Goal: Information Seeking & Learning: Learn about a topic

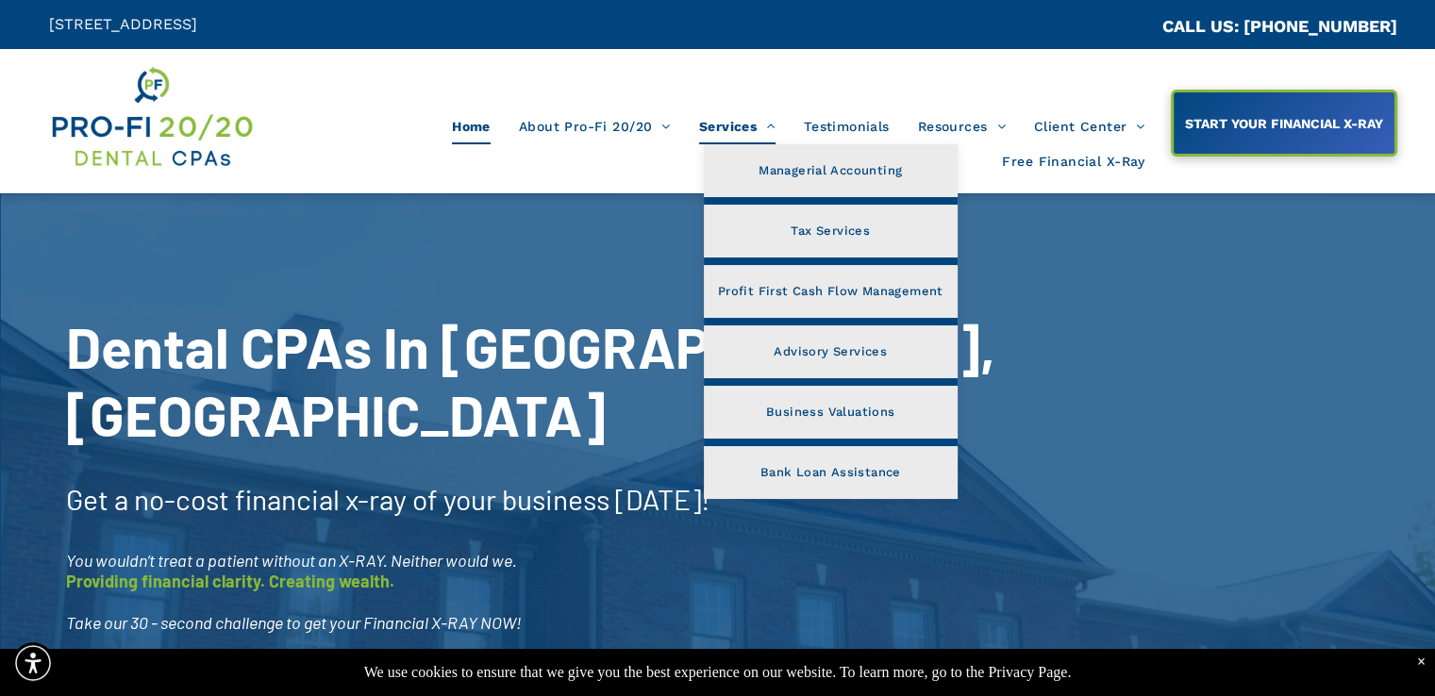
click at [740, 125] on span "Services" at bounding box center [737, 127] width 76 height 36
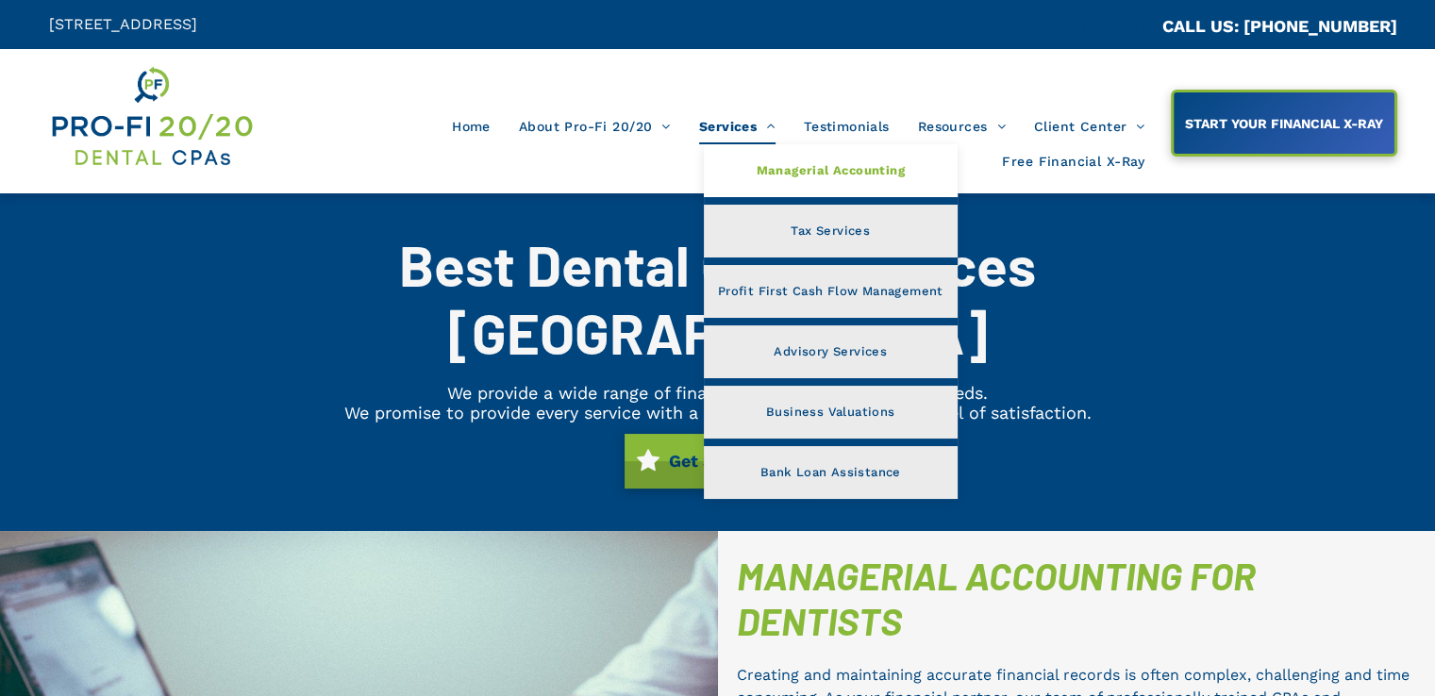
click at [731, 144] on link "Managerial Accounting" at bounding box center [831, 170] width 254 height 53
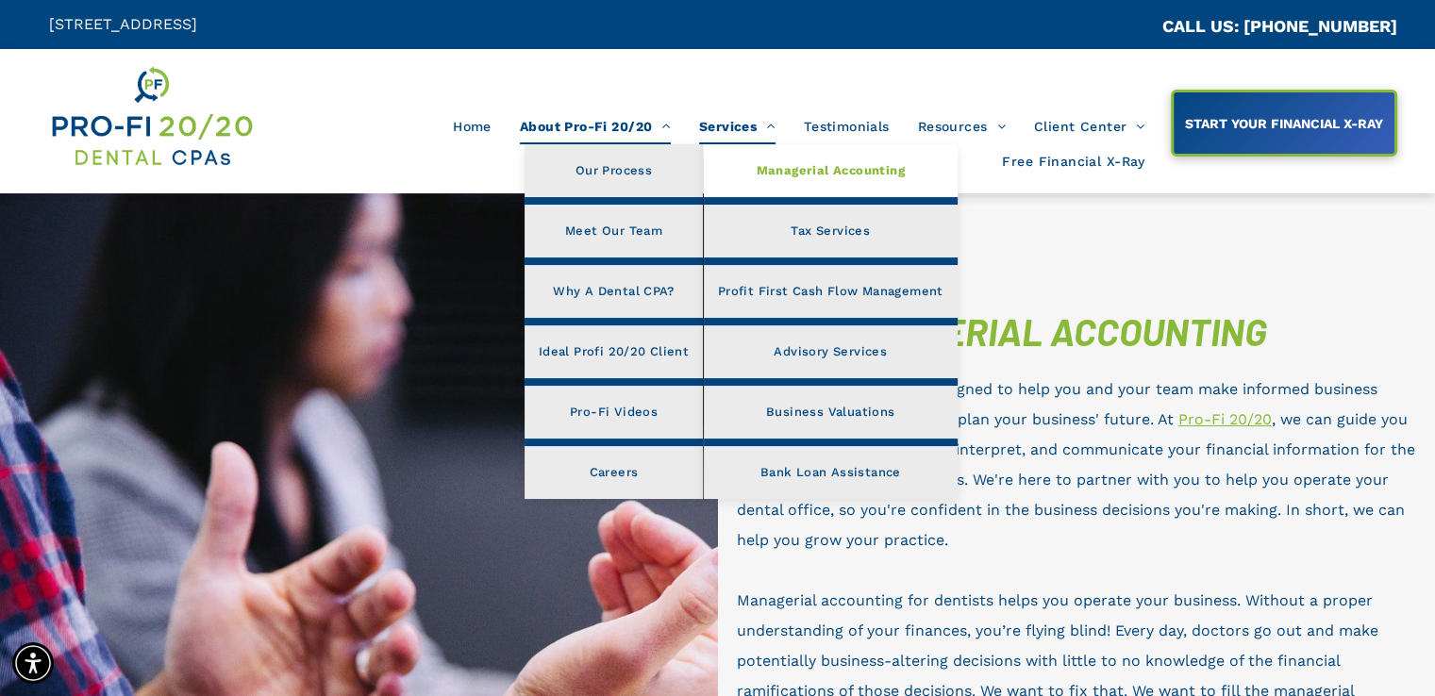
click at [577, 131] on span "About Pro-Fi 20/20" at bounding box center [595, 127] width 151 height 36
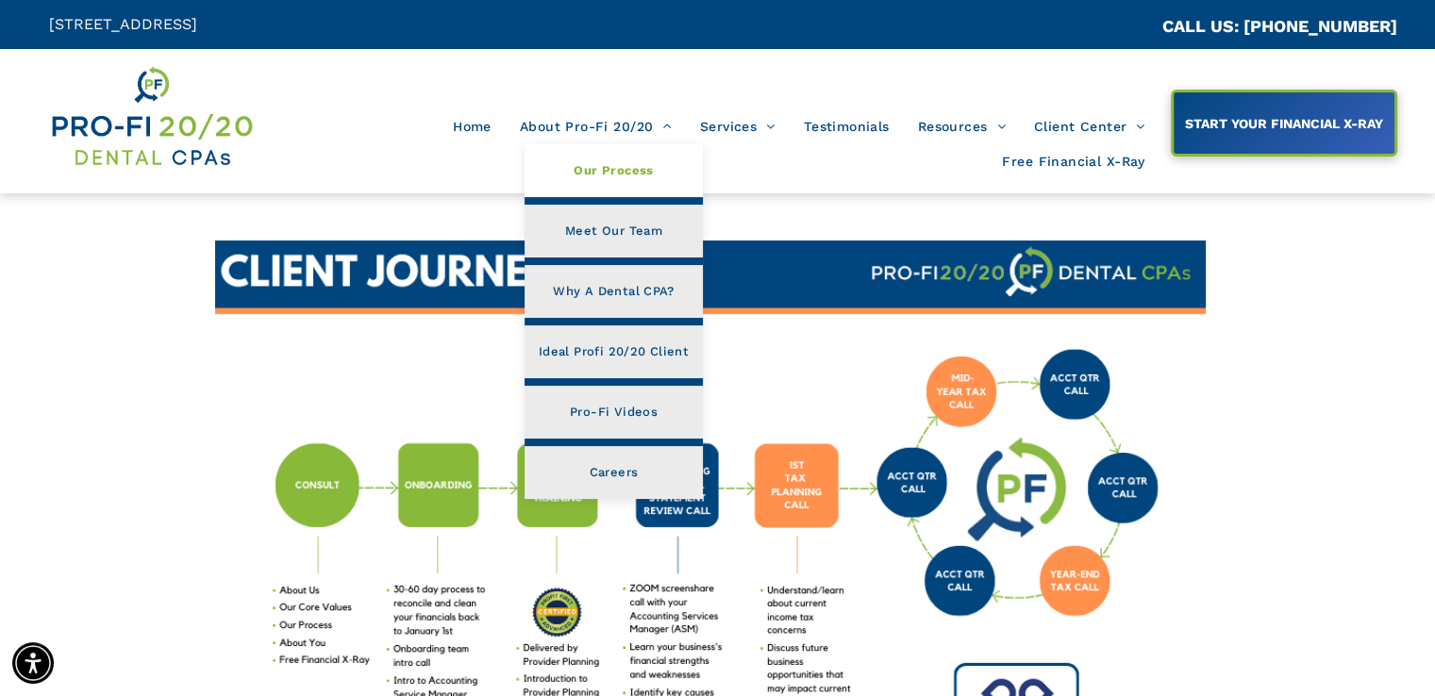
click at [592, 144] on link "Our Process" at bounding box center [614, 170] width 178 height 53
click at [664, 234] on link "Meet Our Team" at bounding box center [615, 231] width 178 height 53
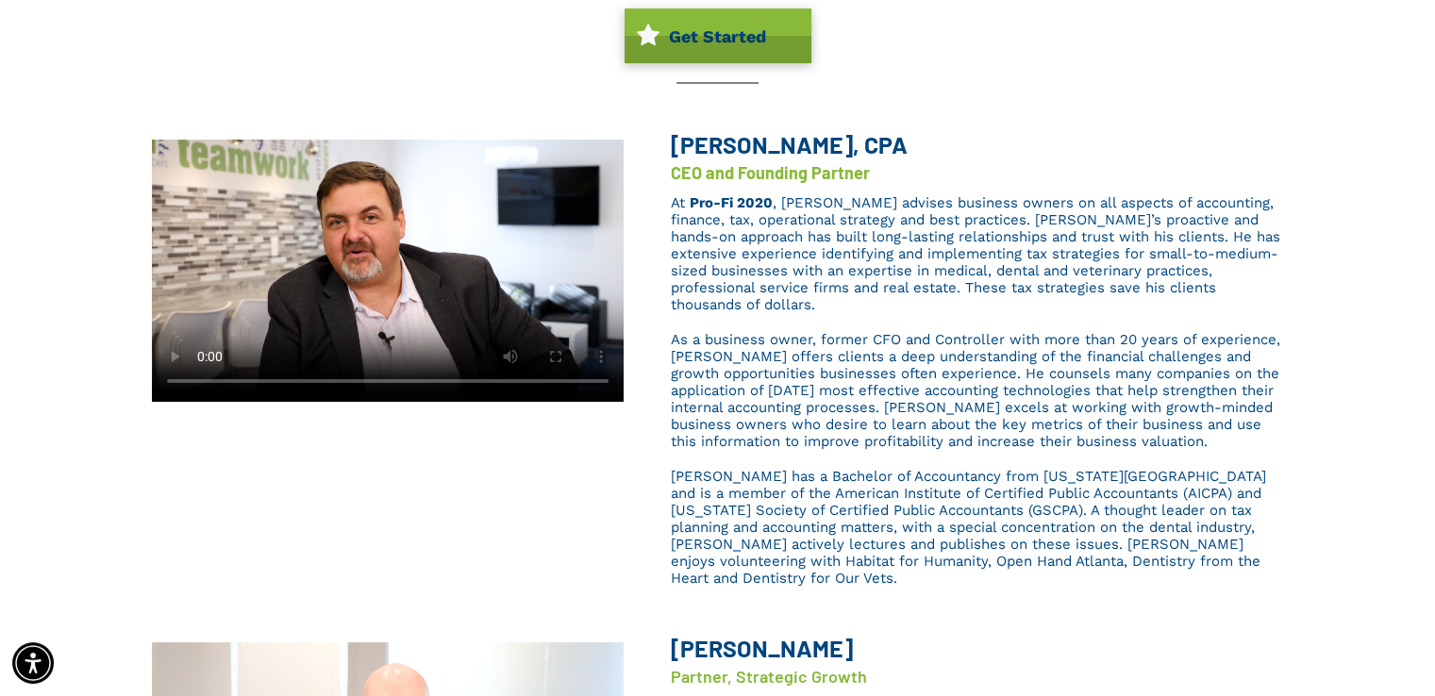
scroll to position [294, 0]
click at [1259, 468] on span "Brent has a Bachelor of Accountancy from Georgia State University and is a memb…" at bounding box center [968, 527] width 595 height 119
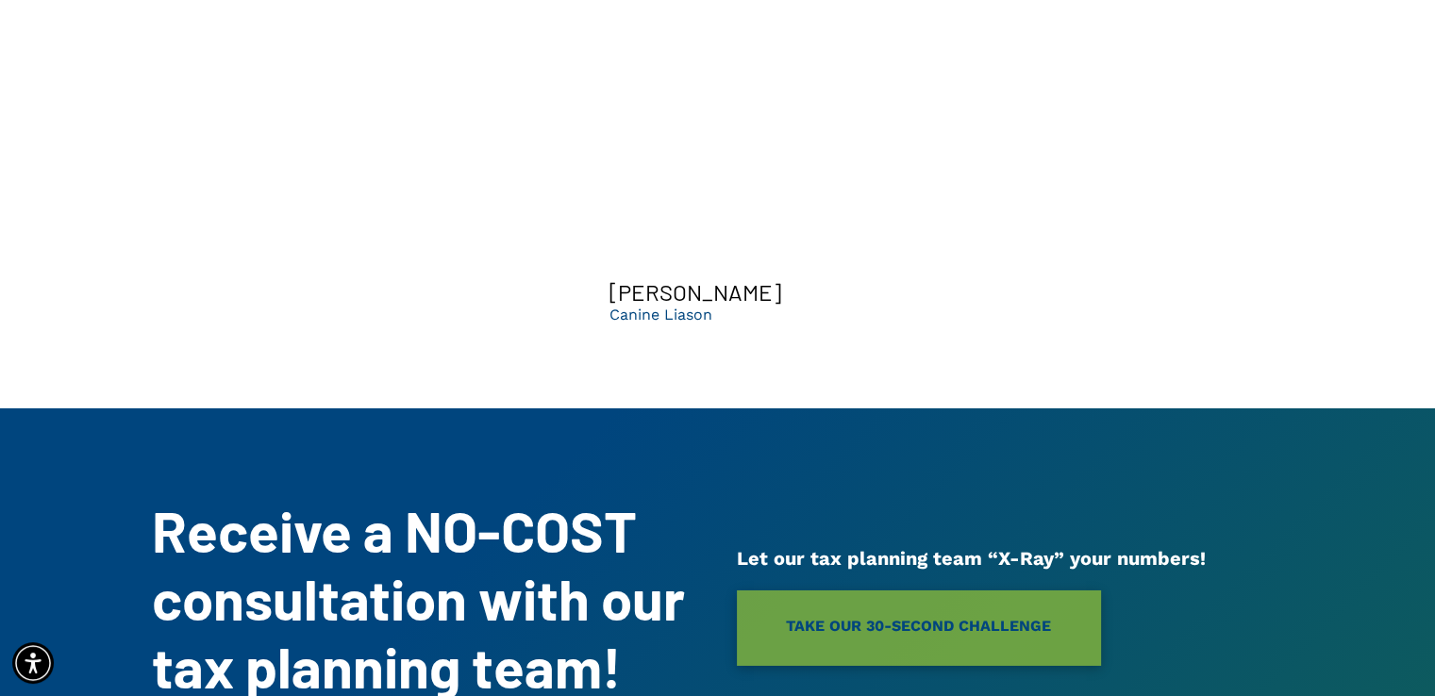
scroll to position [6186, 0]
